Goal: Task Accomplishment & Management: Manage account settings

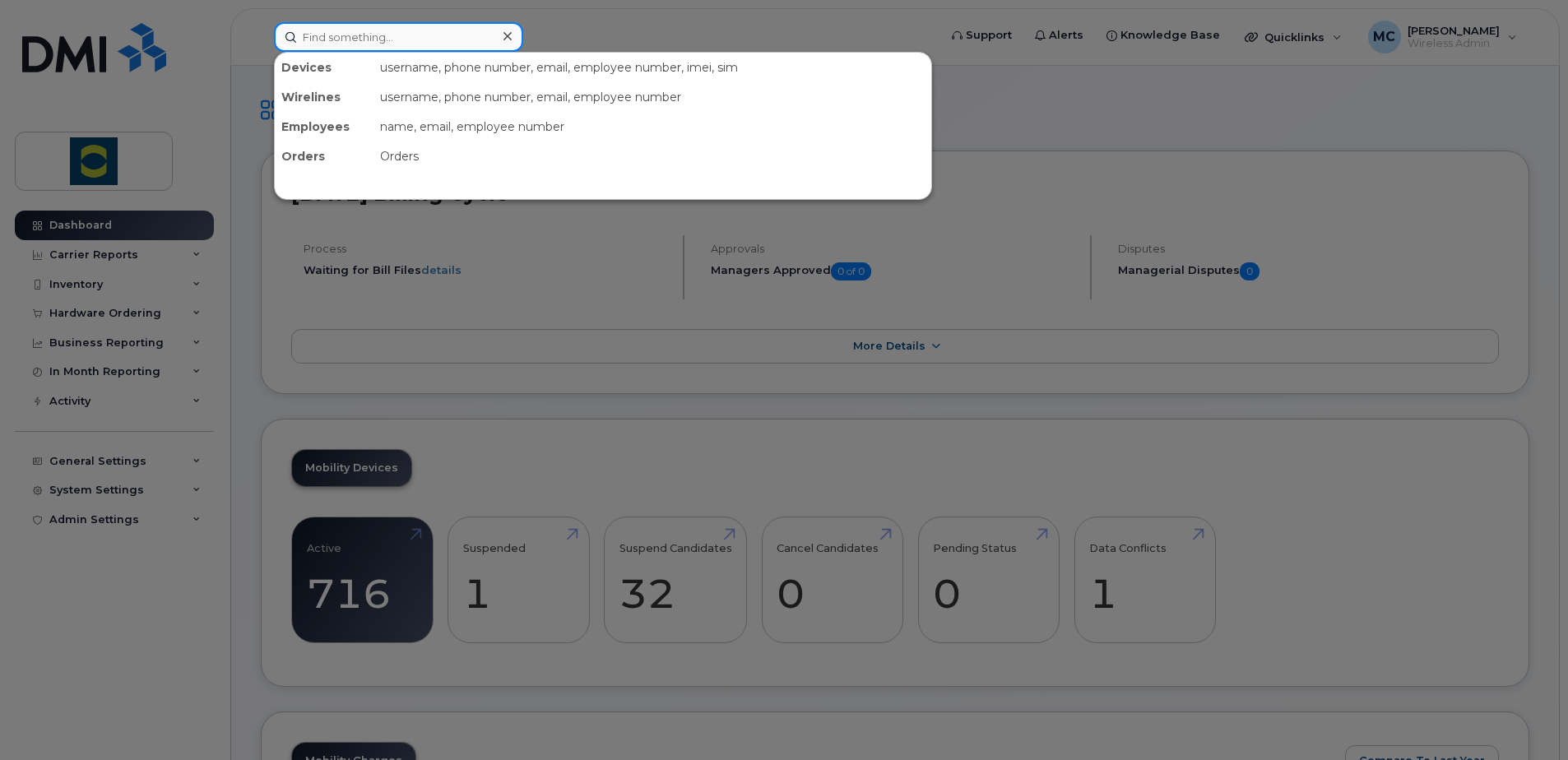
click at [407, 33] on input at bounding box center [399, 36] width 250 height 30
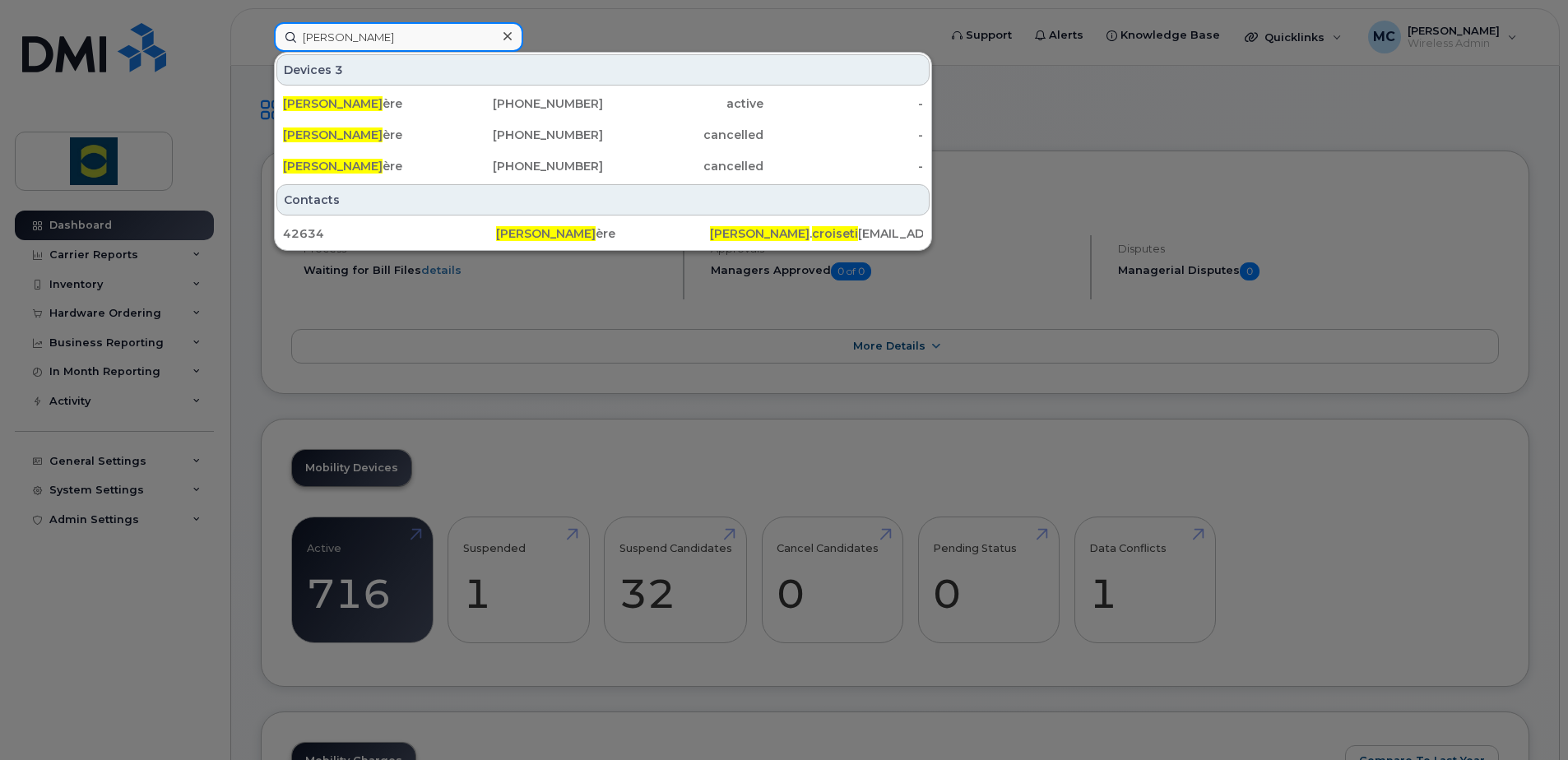
type input "claude croiseti"
click at [642, 66] on div "Devices 3" at bounding box center [602, 70] width 653 height 32
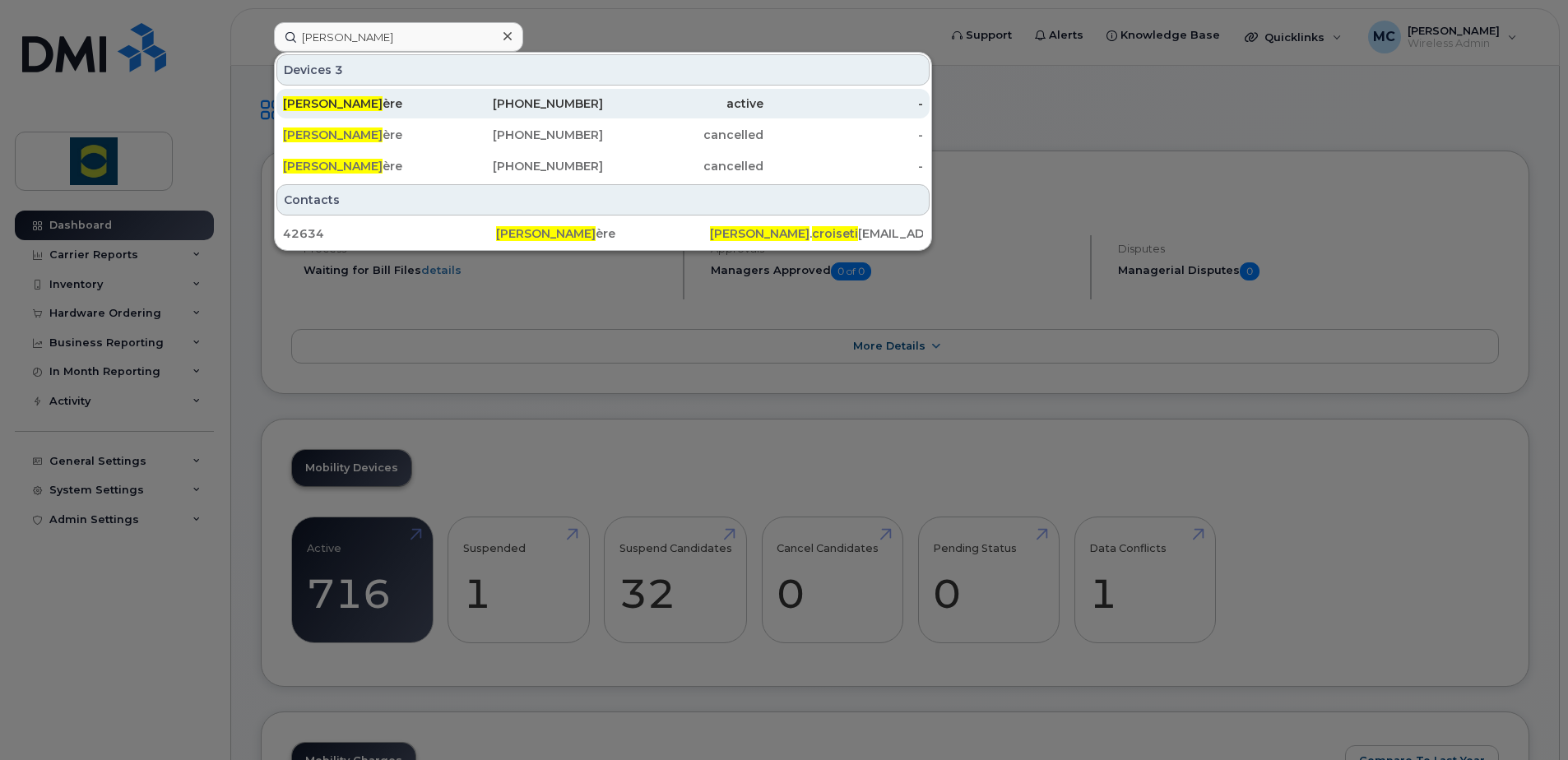
click at [358, 98] on span "Claude Croiseti" at bounding box center [333, 103] width 99 height 14
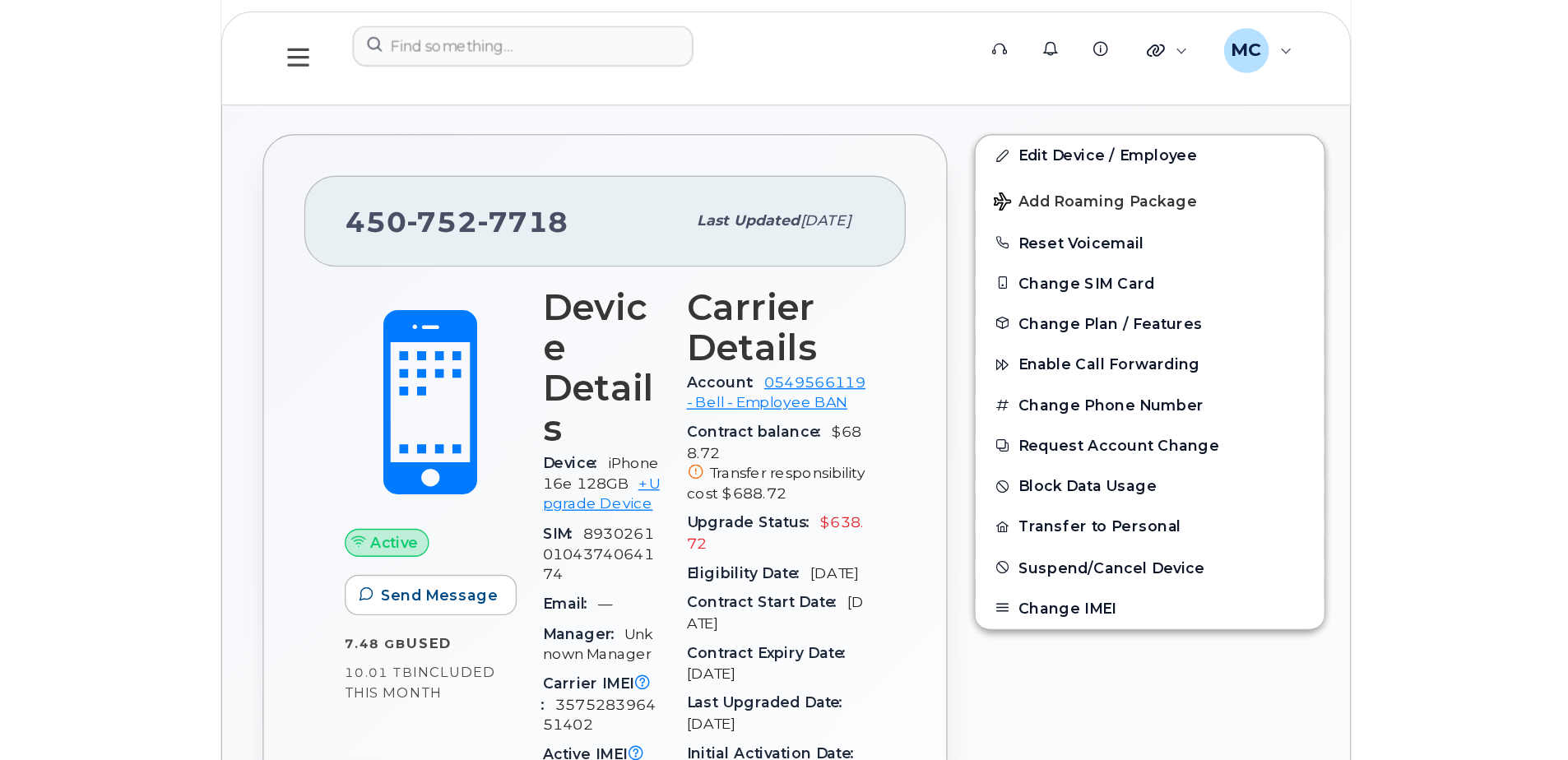
scroll to position [288, 0]
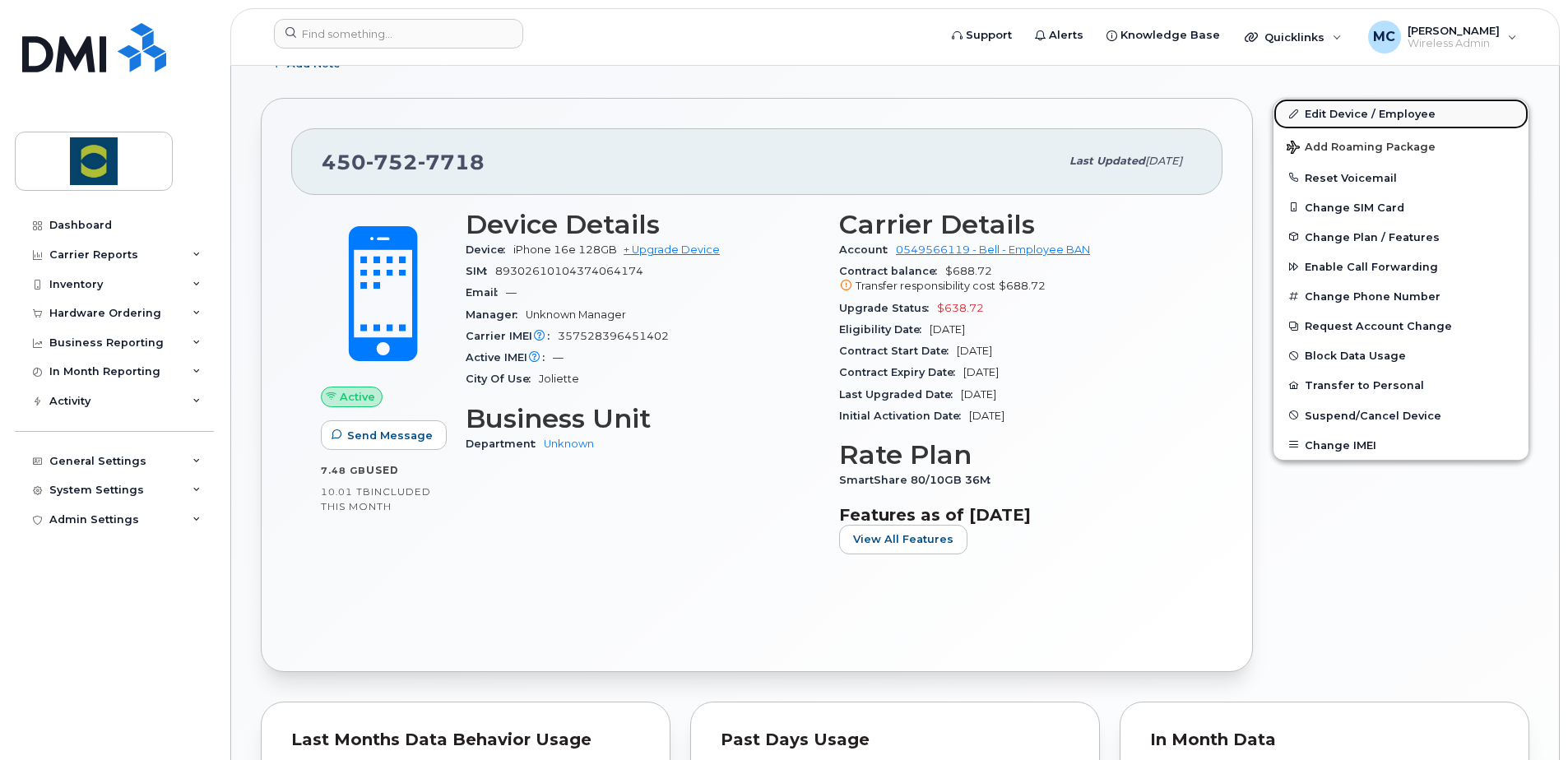
click at [1315, 112] on link "Edit Device / Employee" at bounding box center [1401, 113] width 255 height 30
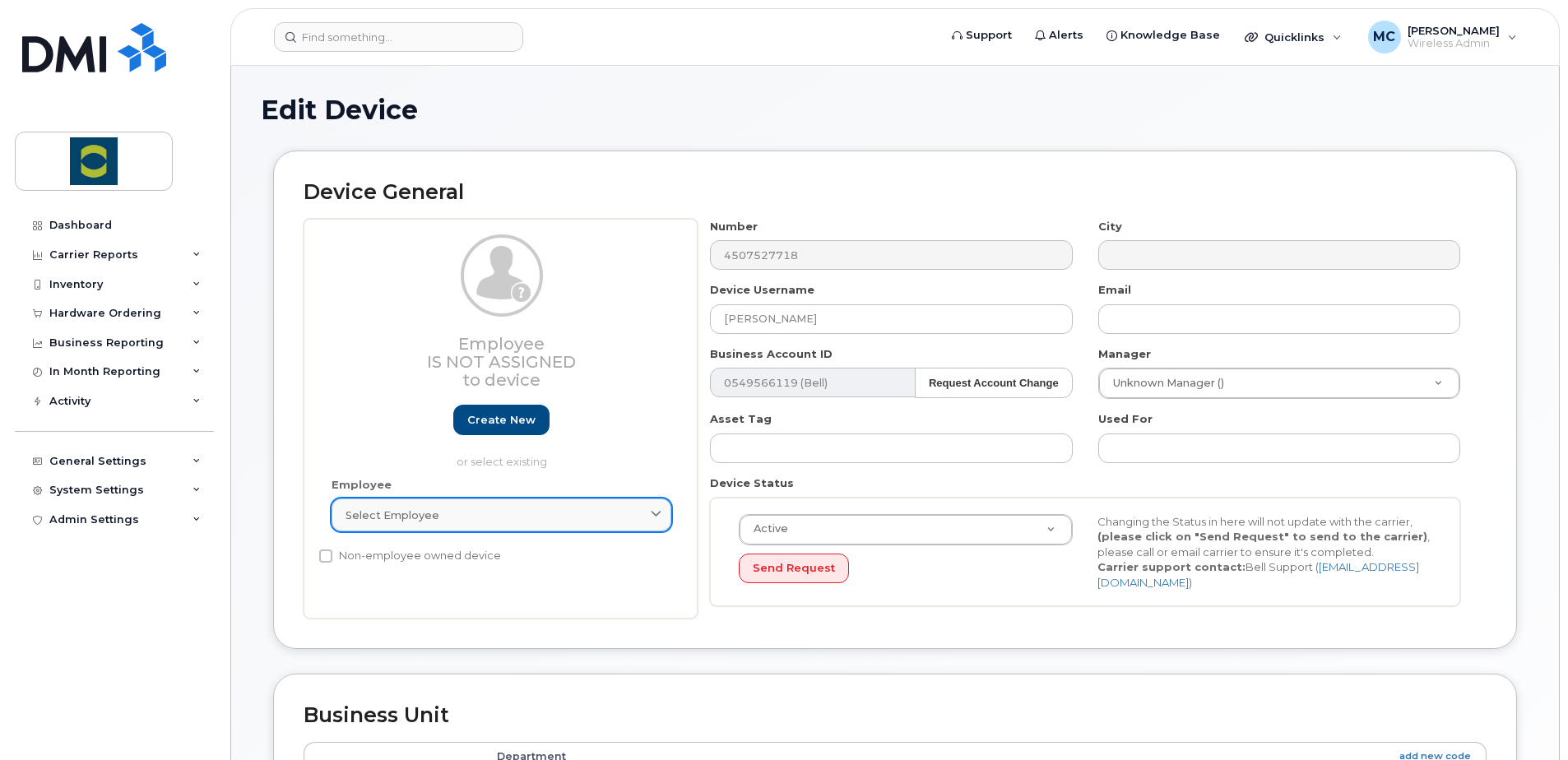
click at [649, 510] on span at bounding box center [656, 515] width 15 height 15
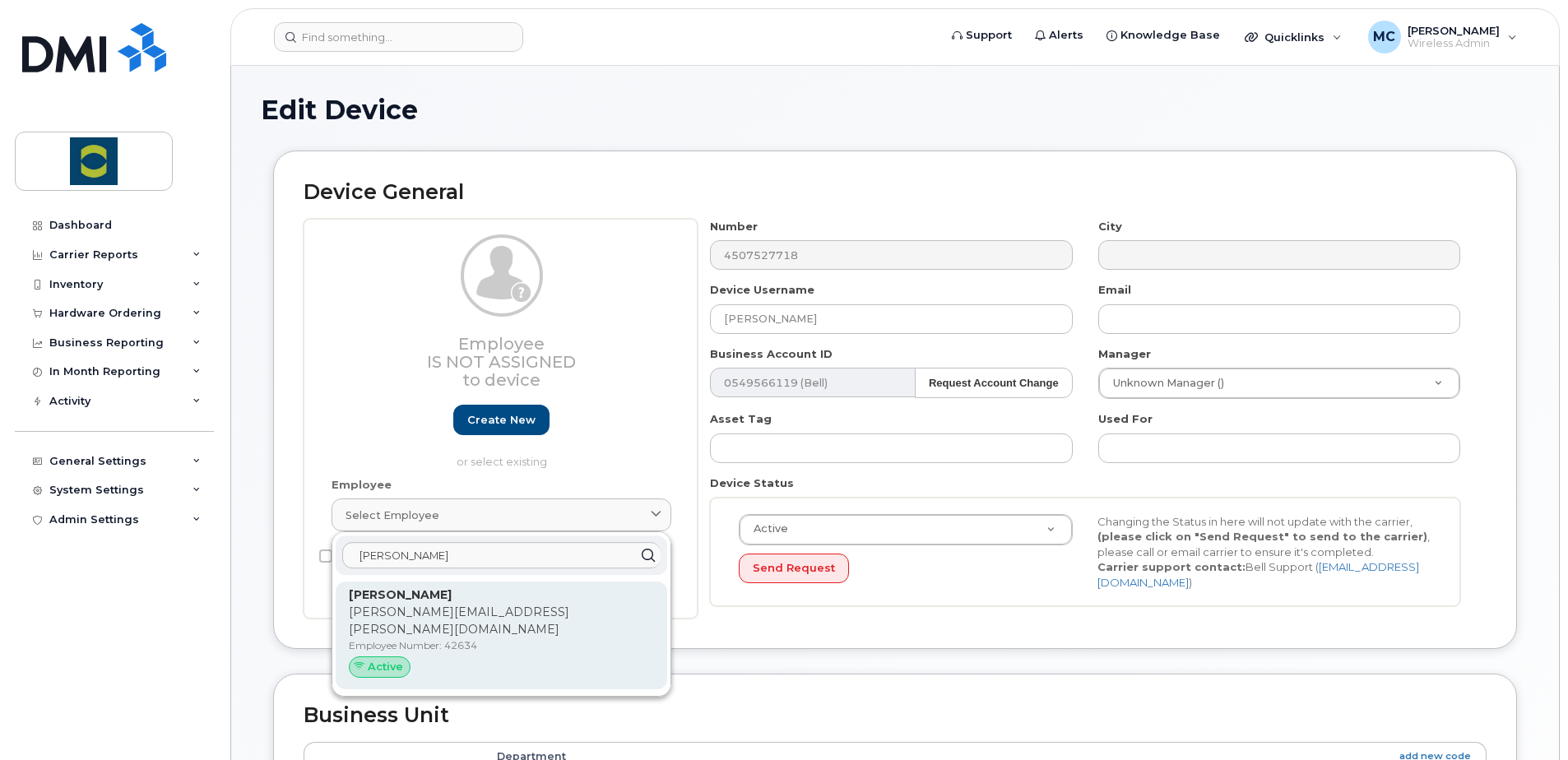
type input "[PERSON_NAME]"
click at [511, 609] on p "claude.croisetiere@trouwnutrition.com" at bounding box center [501, 621] width 305 height 34
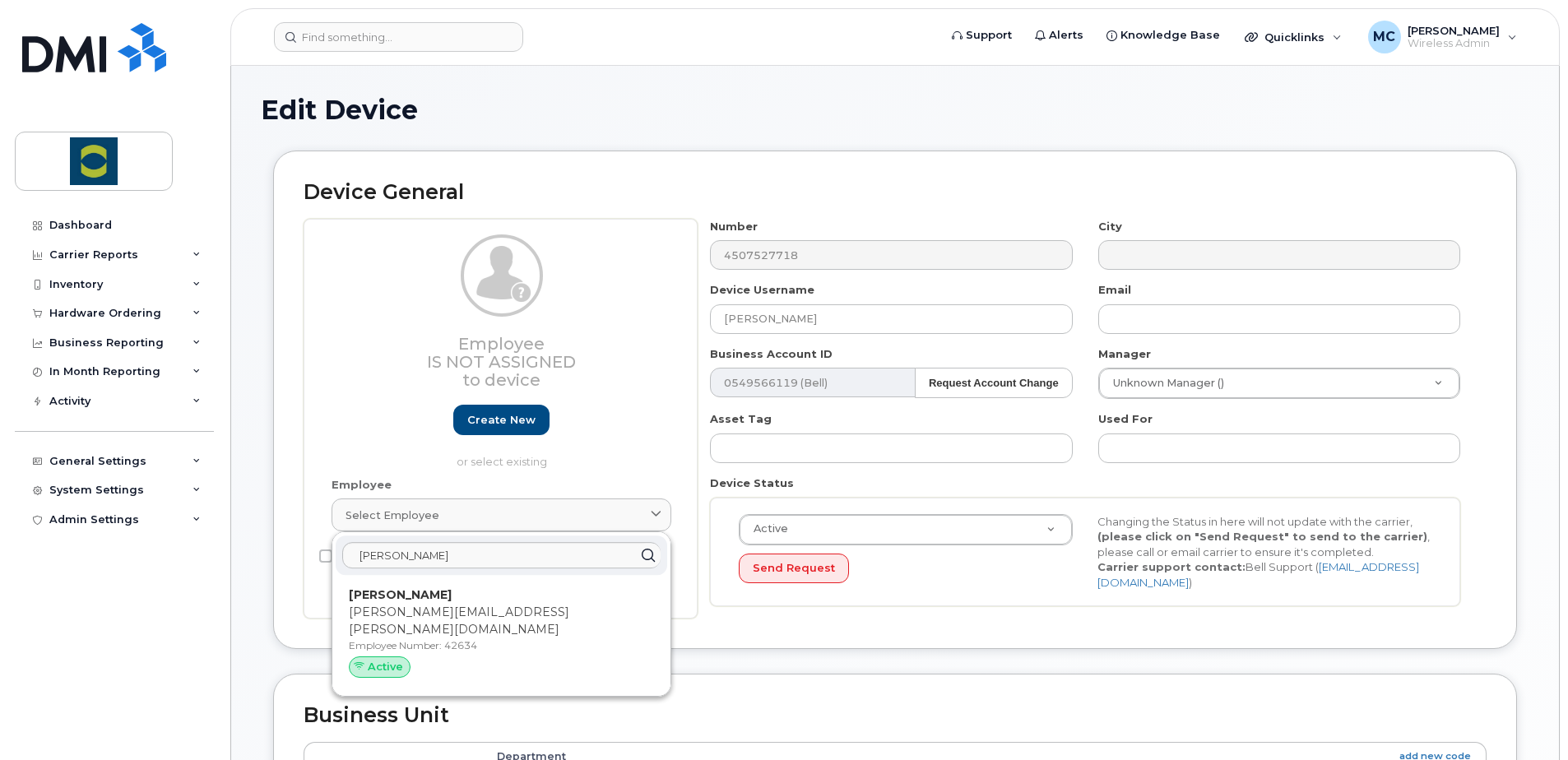
type input "42634"
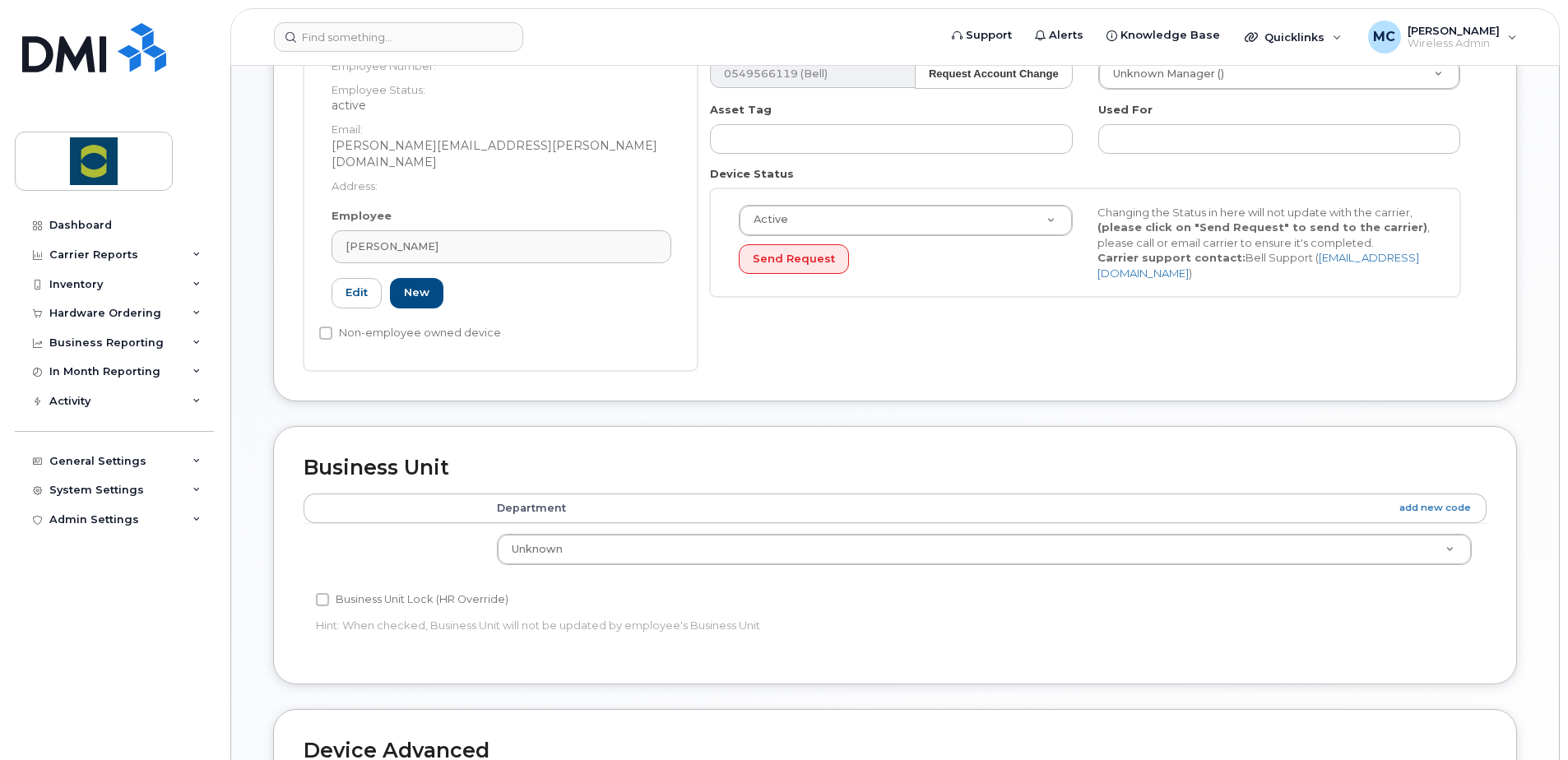
scroll to position [310, 0]
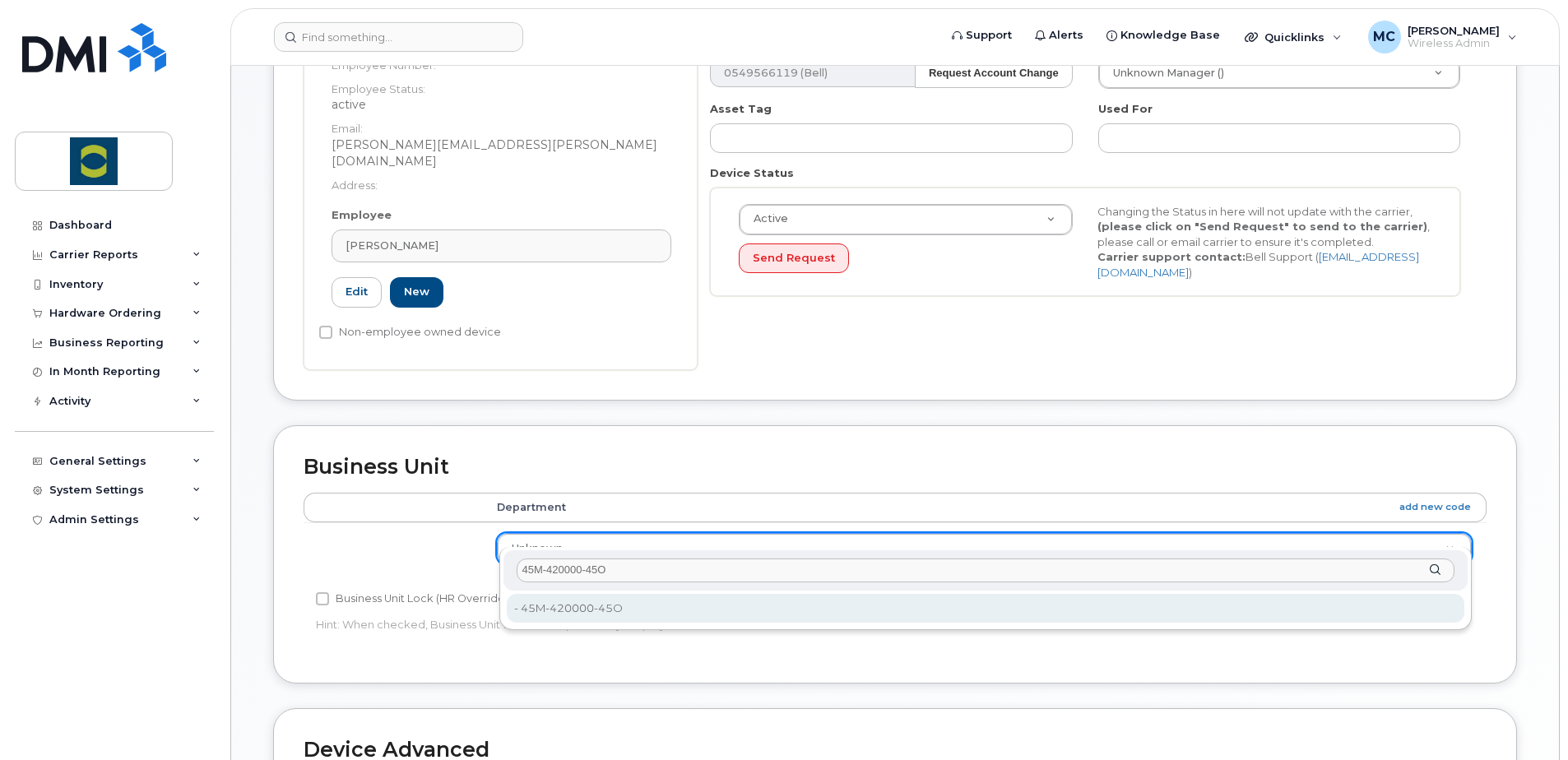
type input "45M-420000-45O"
type input "24380212"
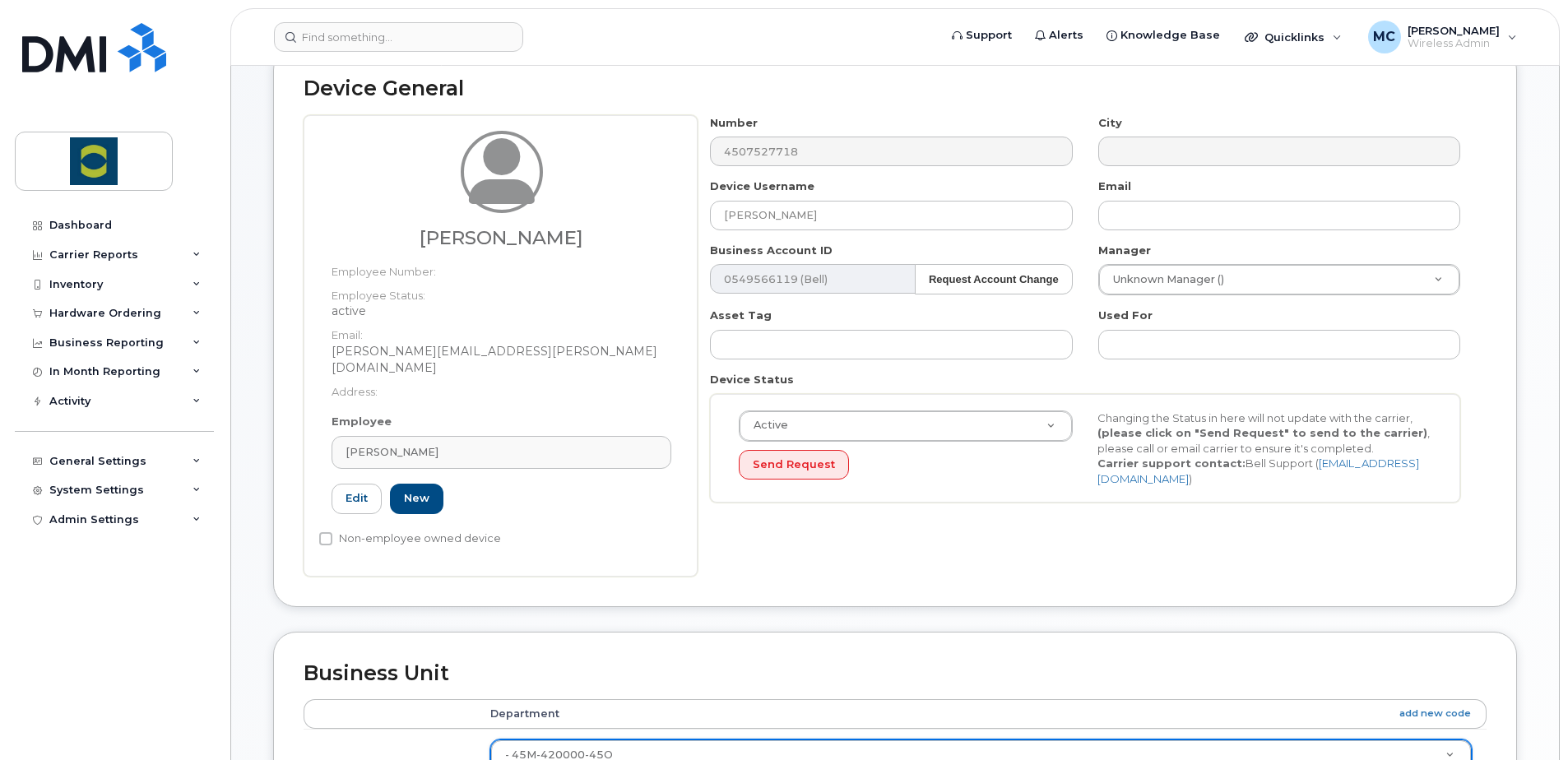
scroll to position [103, 0]
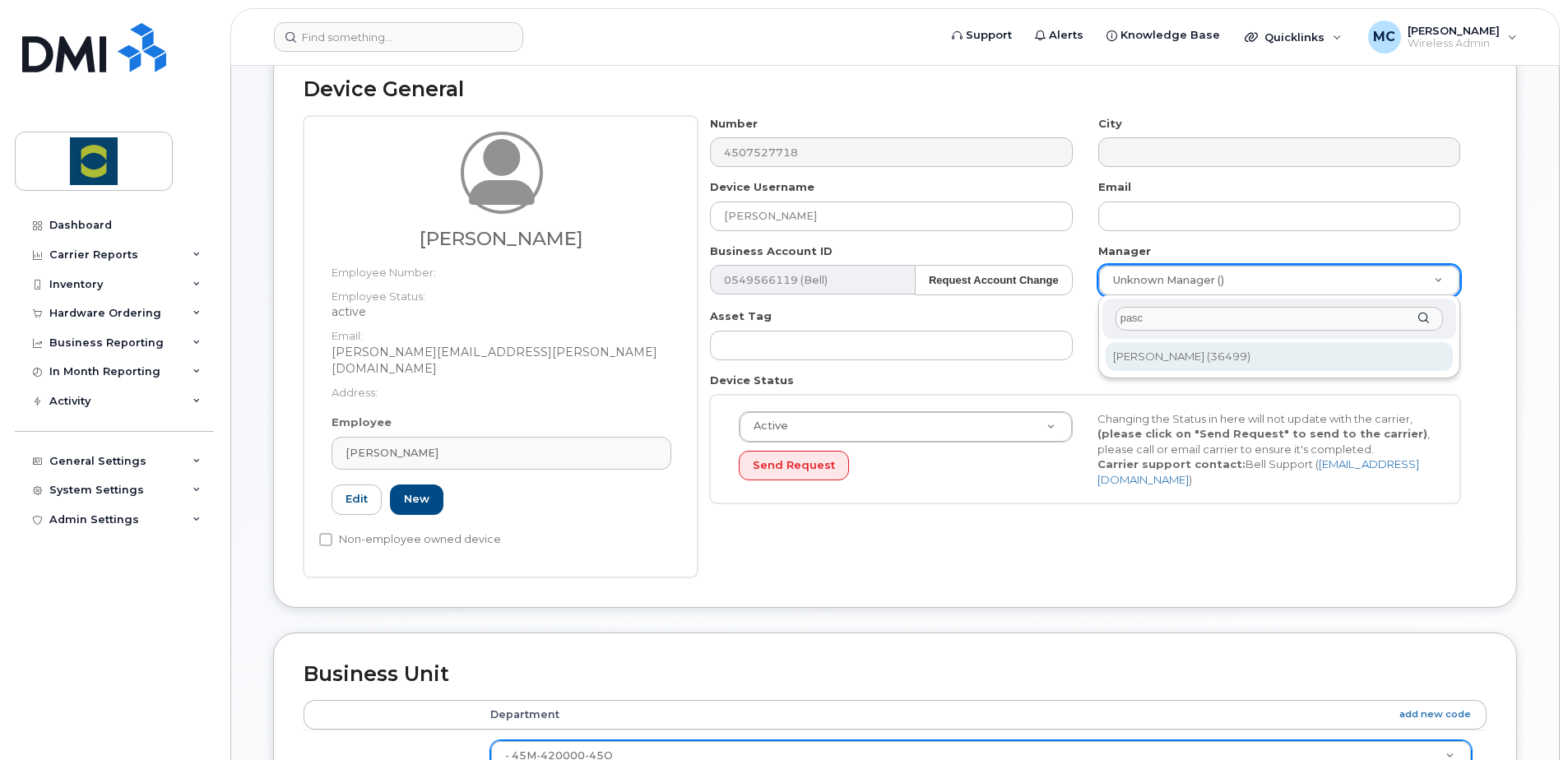
type input "pasc"
type input "1985424"
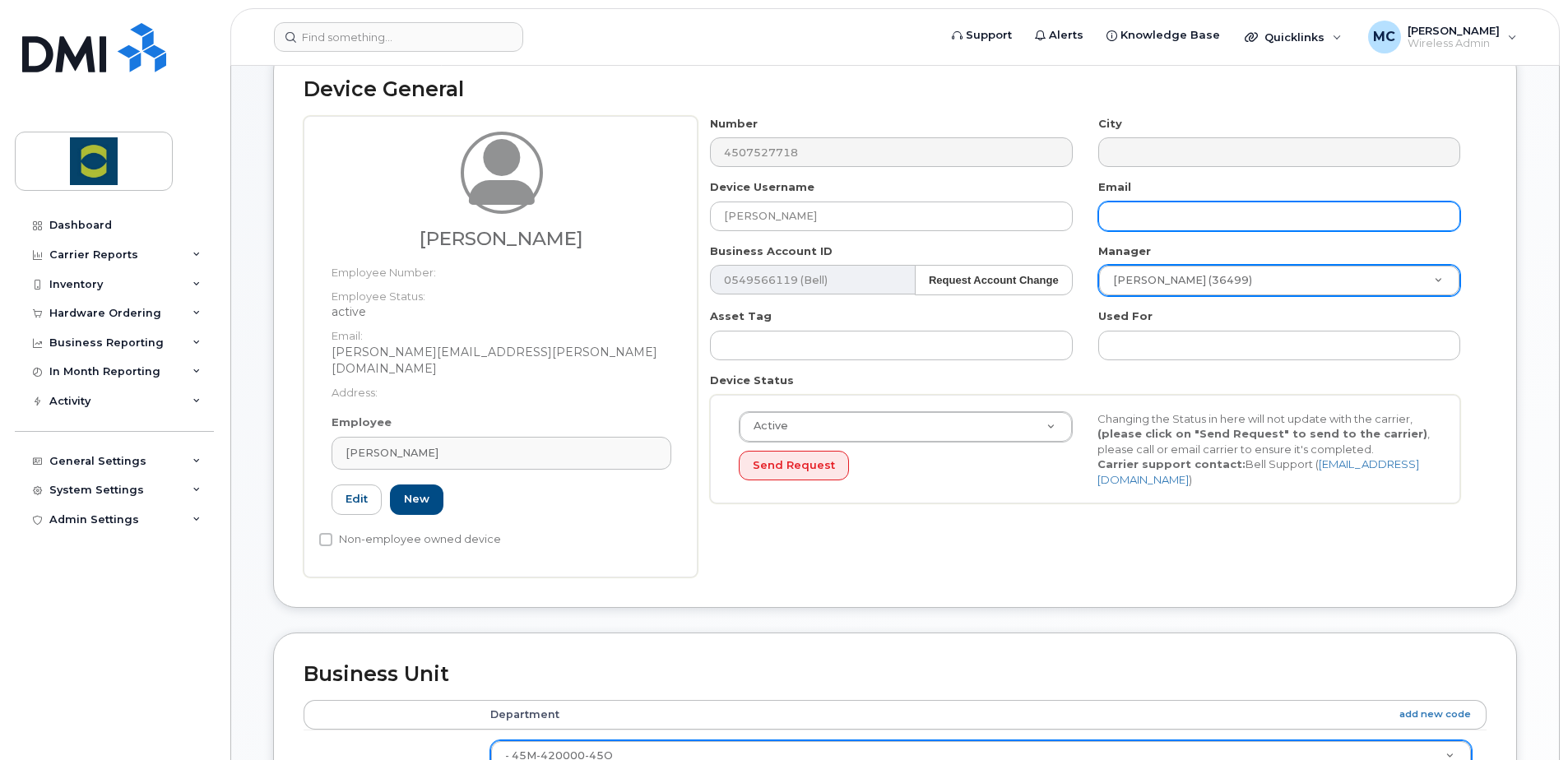
click at [1169, 220] on input "text" at bounding box center [1279, 216] width 362 height 30
type input "claude.croisetiere@trouwnutrition.com"
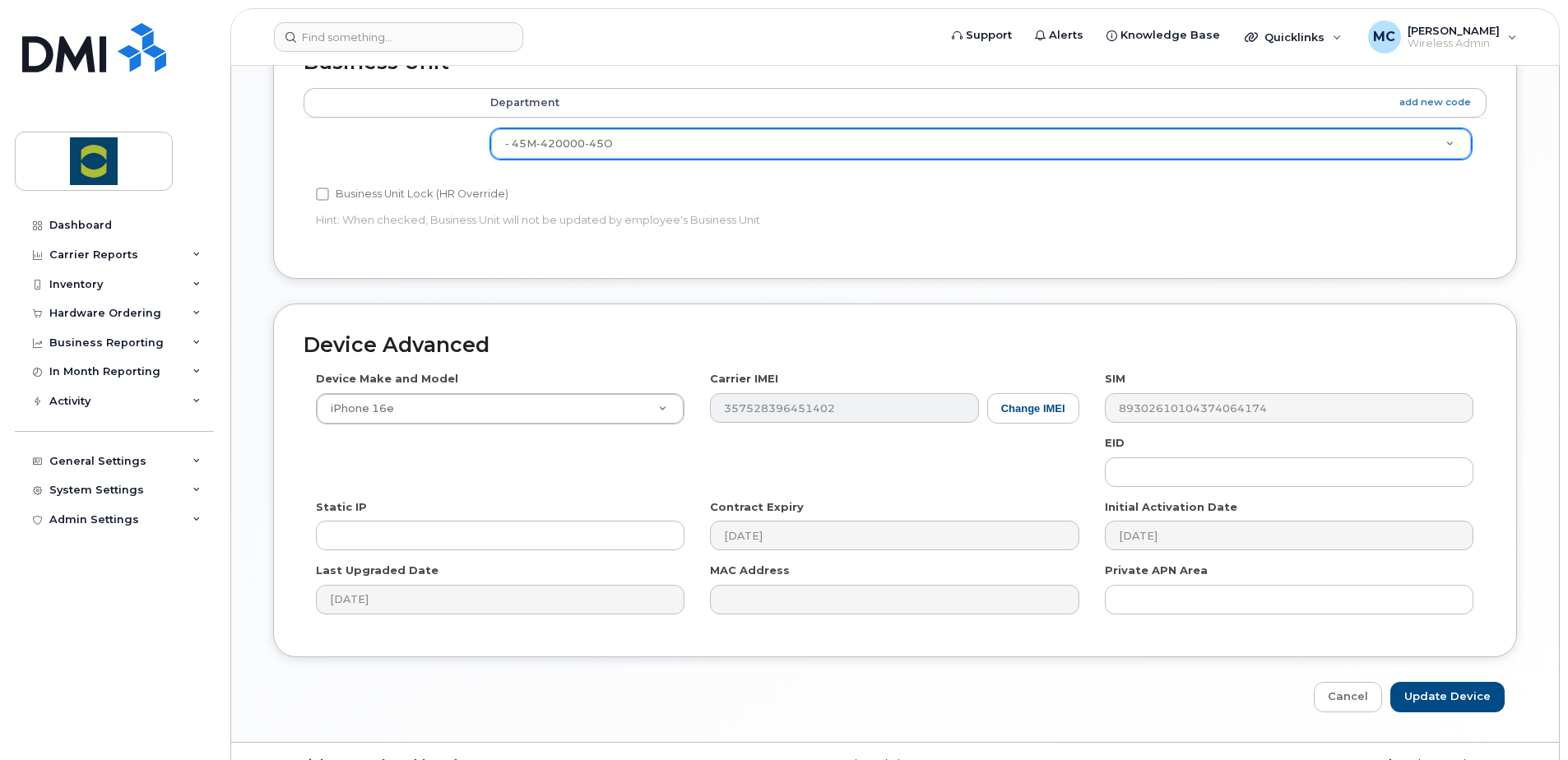
scroll to position [733, 0]
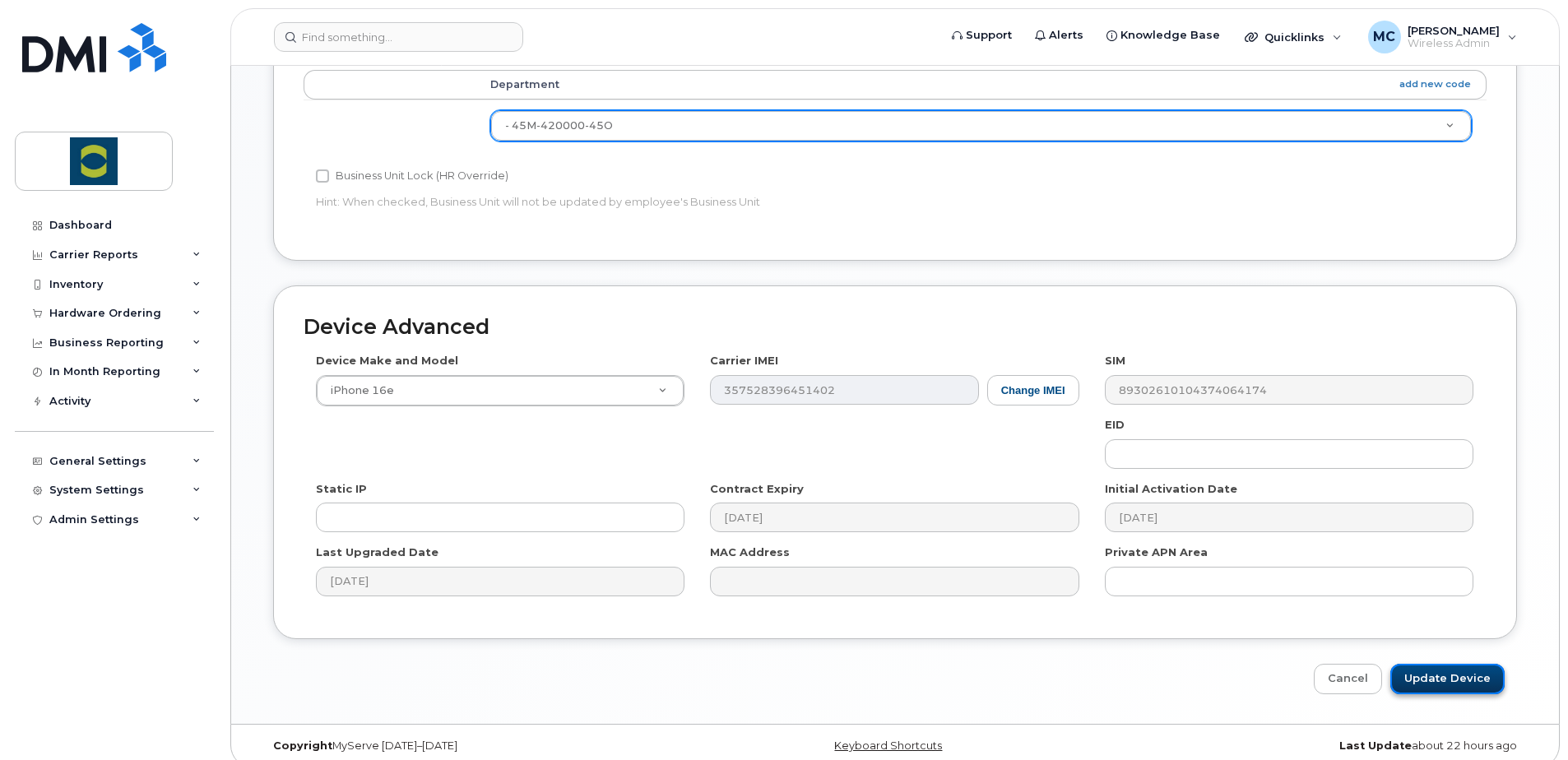
click at [1435, 664] on input "Update Device" at bounding box center [1448, 680] width 115 height 31
type input "Saving..."
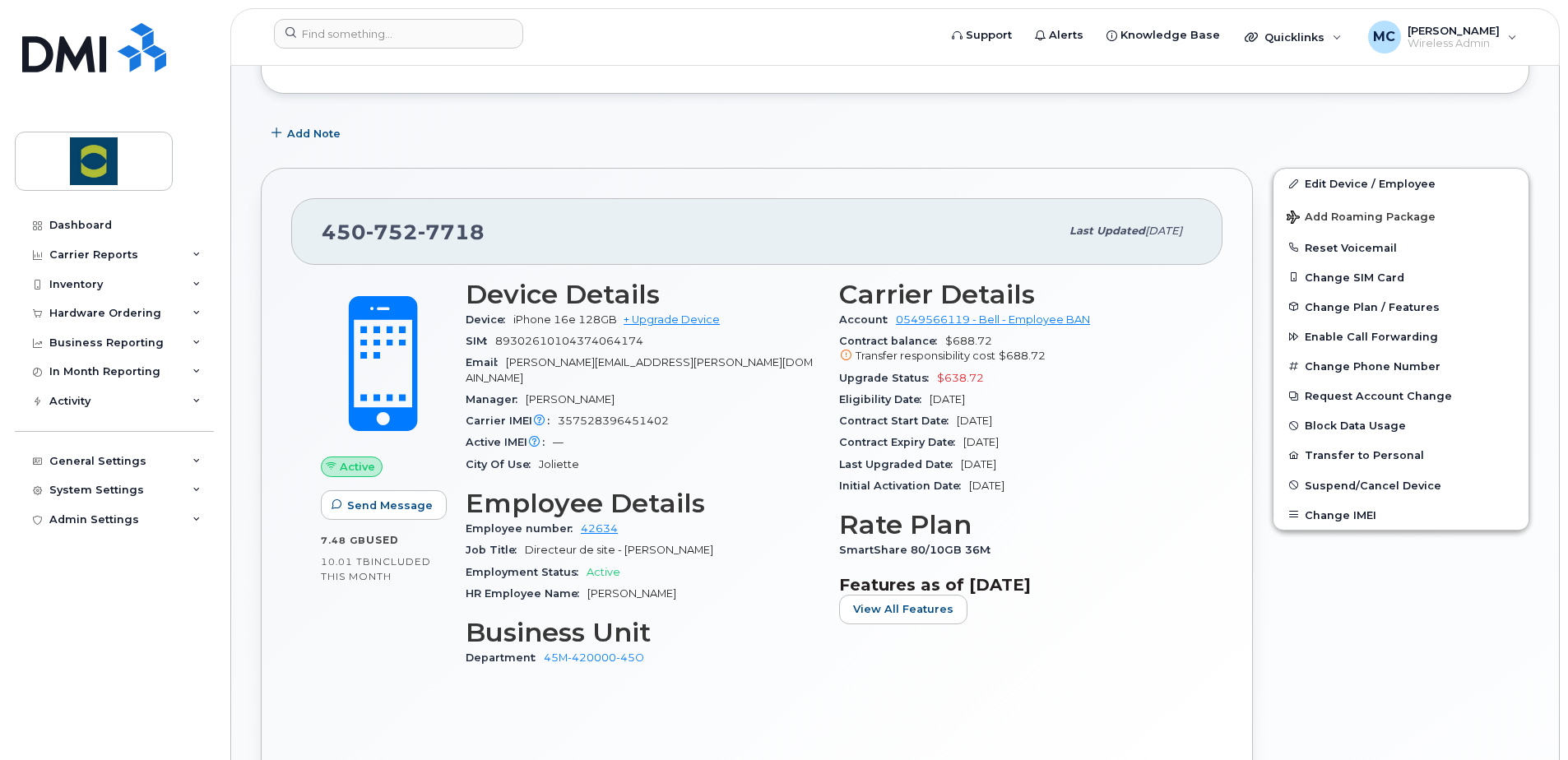
scroll to position [358, 0]
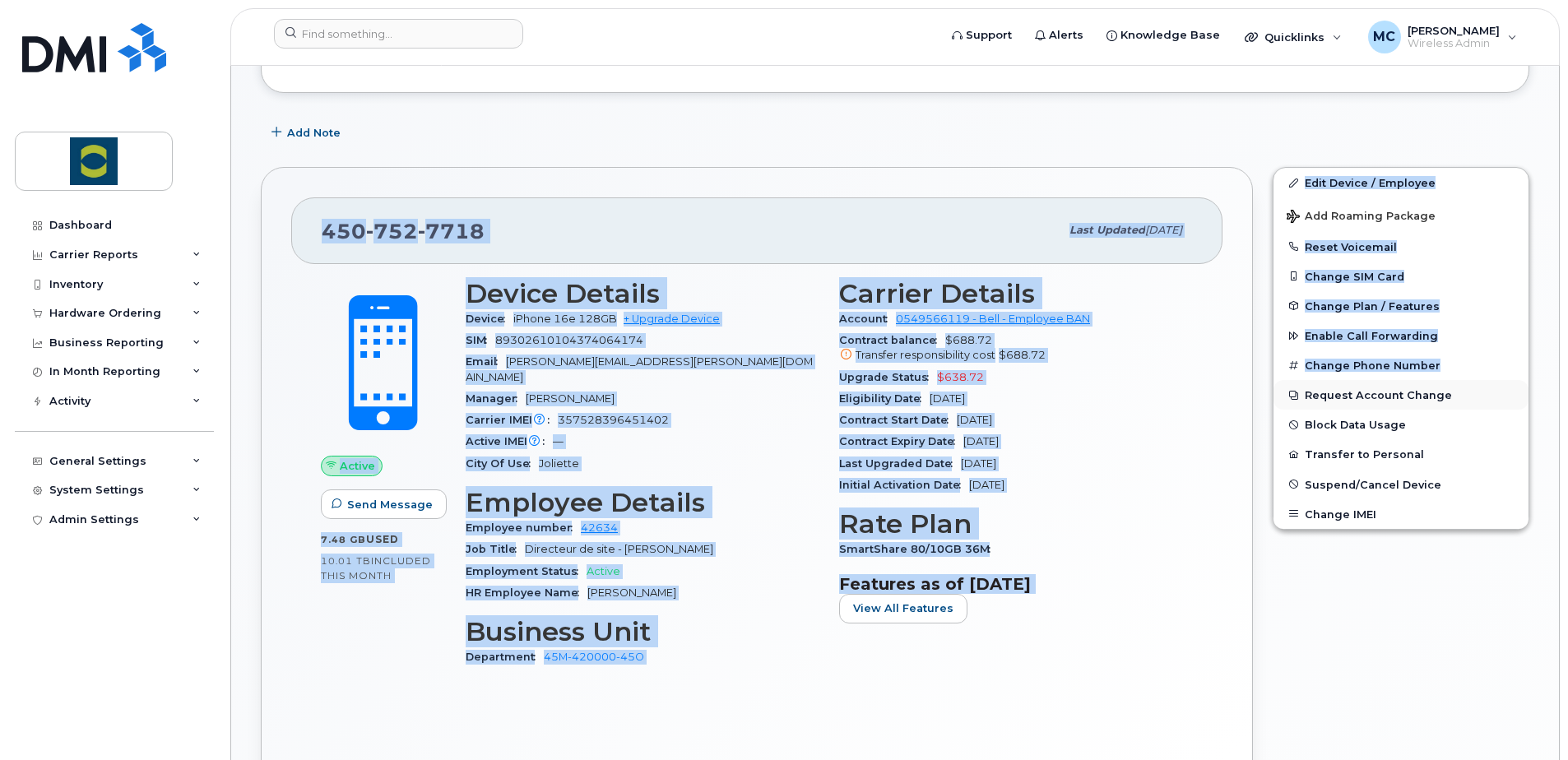
drag, startPoint x: 807, startPoint y: 88, endPoint x: 1461, endPoint y: 386, distance: 718.7
click at [1461, 386] on div "Tags List Add tags Add Note 450 752 7718 Last updated Aug 22, 2025 Active Send …" at bounding box center [895, 711] width 1269 height 1553
click at [794, 216] on div "450 752 7718" at bounding box center [691, 230] width 738 height 34
